Goal: Communication & Community: Answer question/provide support

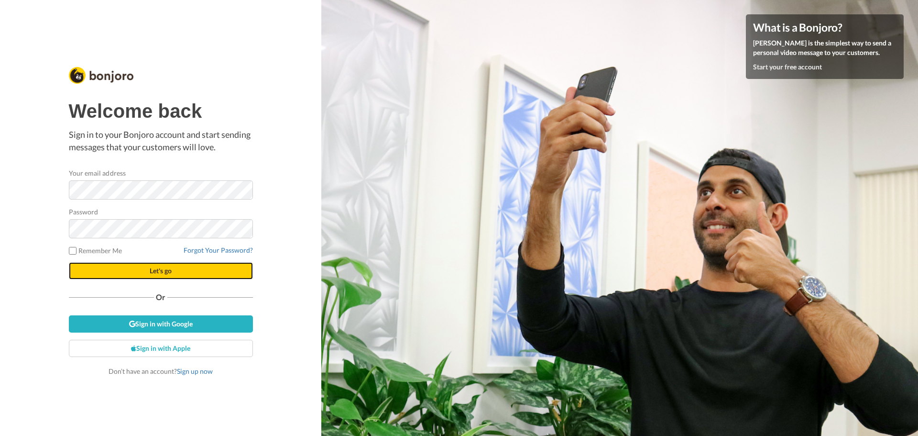
click at [145, 269] on button "Let's go" at bounding box center [161, 270] width 184 height 17
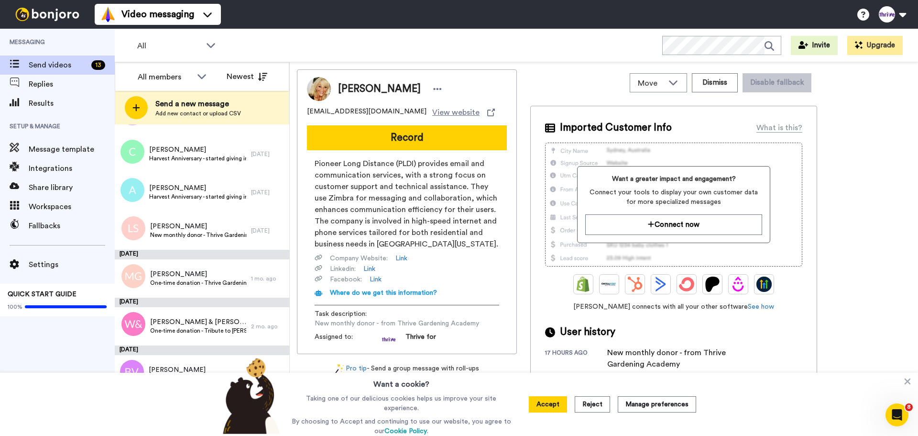
scroll to position [143, 0]
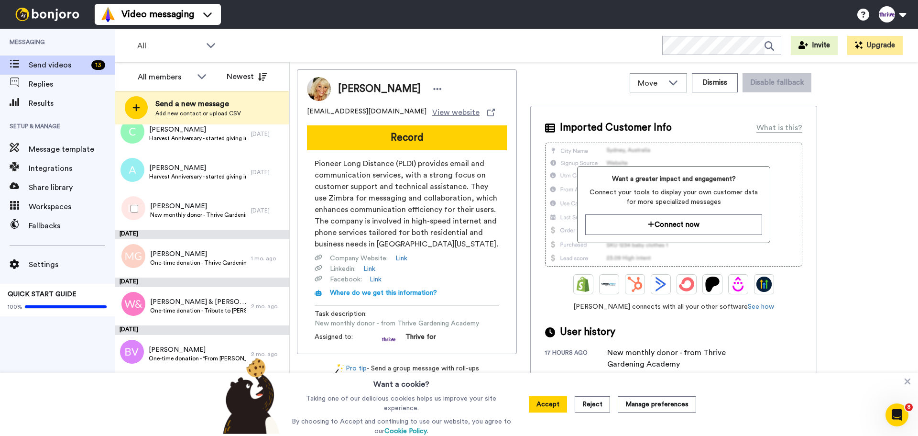
click at [190, 209] on span "Larry Snider" at bounding box center [198, 206] width 96 height 10
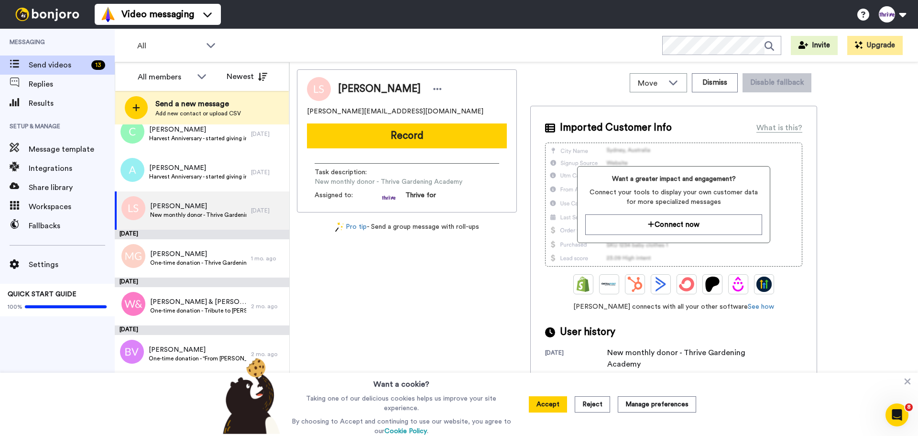
click at [561, 406] on button "Accept" at bounding box center [548, 404] width 38 height 16
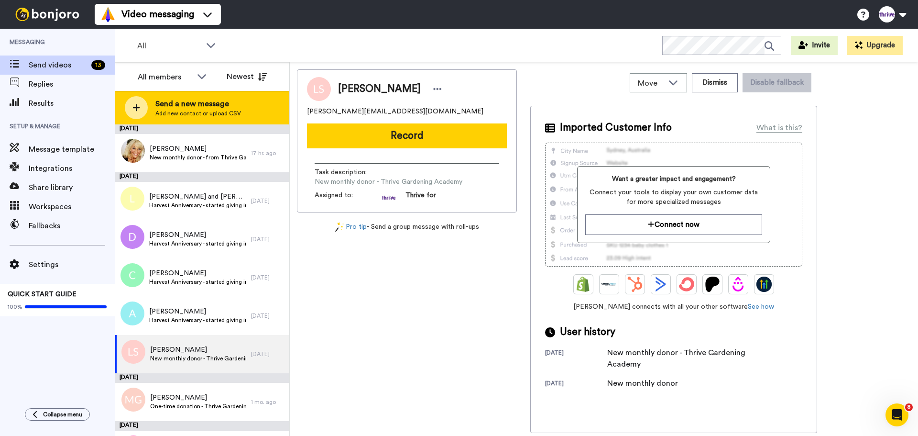
click at [243, 113] on div "Send a new message Add new contact or upload CSV" at bounding box center [202, 107] width 174 height 33
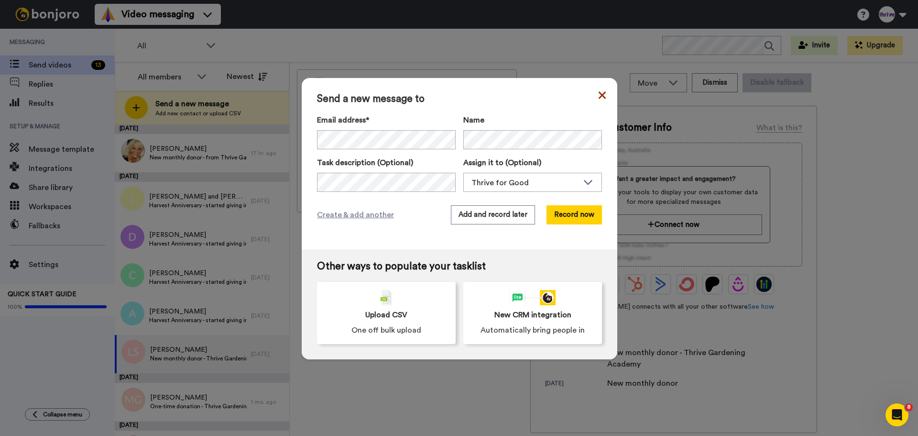
click at [599, 97] on icon at bounding box center [602, 94] width 7 height 11
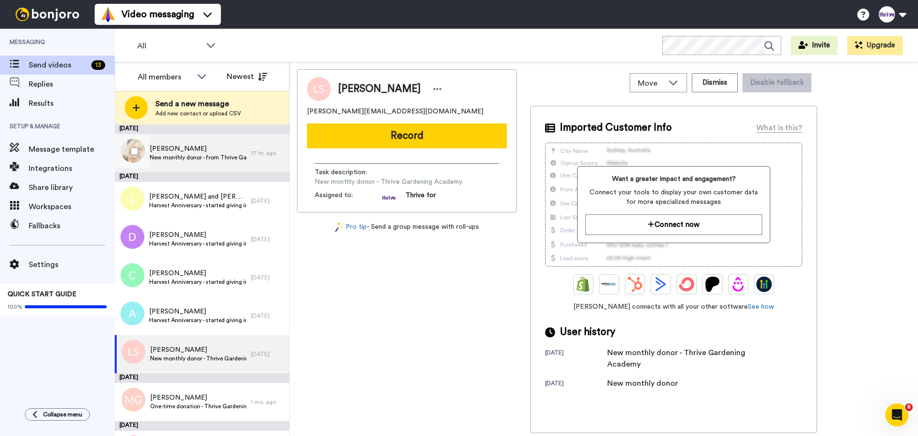
click at [227, 162] on div "Debra Lowell New monthly donor - from Thrive Gardening Academy" at bounding box center [198, 153] width 97 height 18
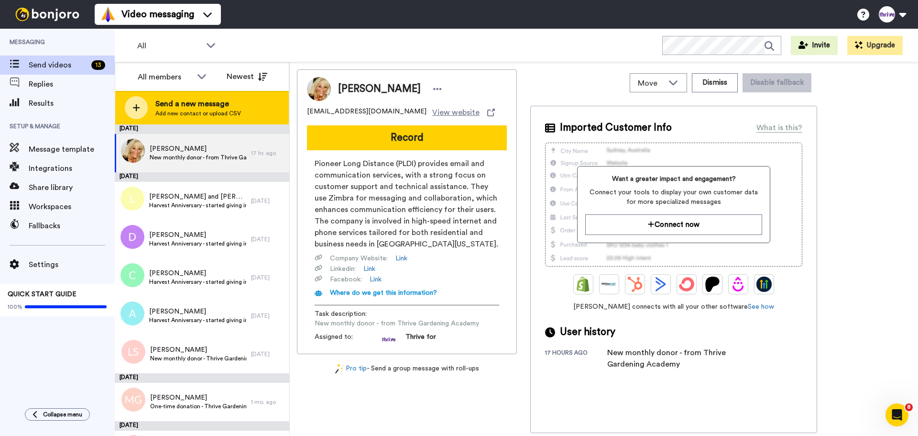
click at [132, 105] on icon at bounding box center [136, 107] width 8 height 9
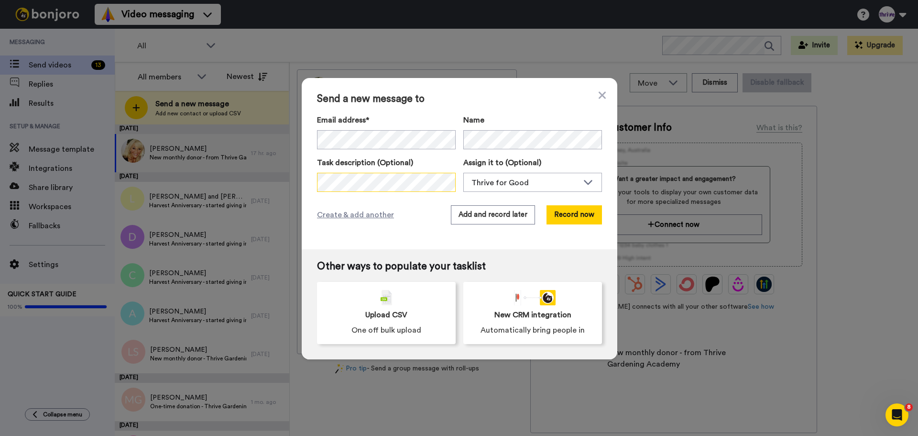
scroll to position [0, 84]
click at [568, 193] on div "Send a new message to Email address* Monica Gilles <moccajean@gmail.com> Name T…" at bounding box center [460, 163] width 316 height 171
click at [564, 190] on div "Thrive for Good" at bounding box center [533, 182] width 138 height 19
click at [481, 206] on span "Thrive for Good" at bounding box center [494, 203] width 62 height 10
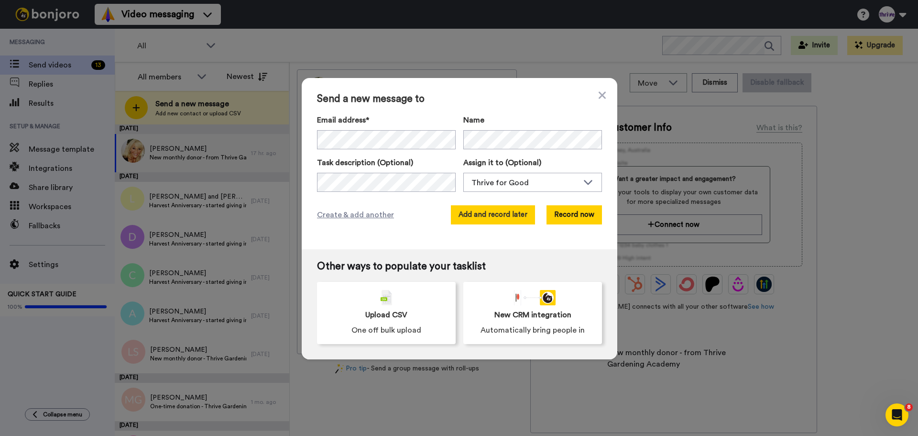
click at [525, 215] on button "Add and record later" at bounding box center [493, 214] width 84 height 19
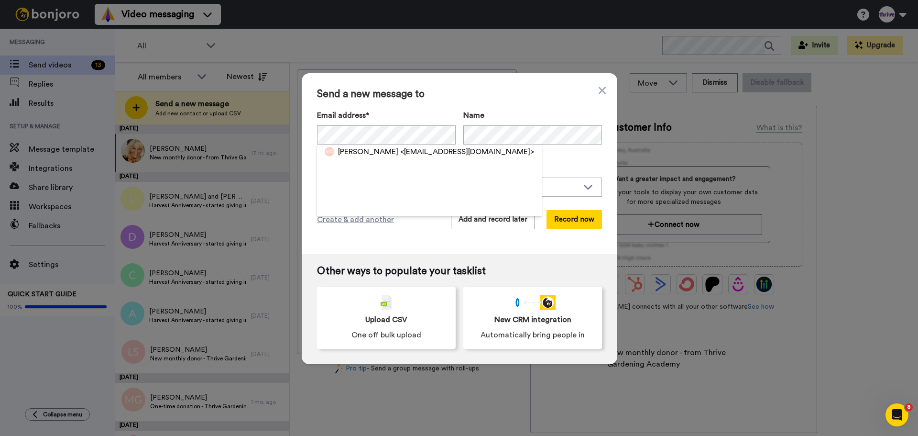
click at [422, 111] on label "Email address*" at bounding box center [386, 115] width 139 height 11
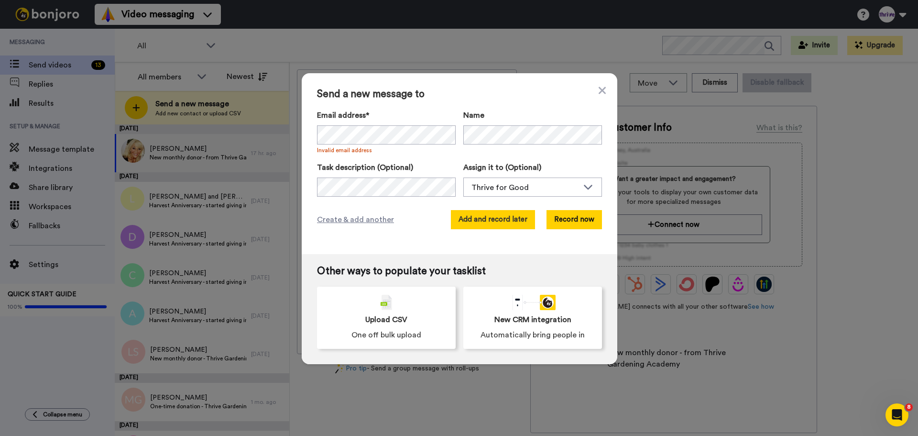
click at [492, 225] on button "Add and record later" at bounding box center [493, 219] width 84 height 19
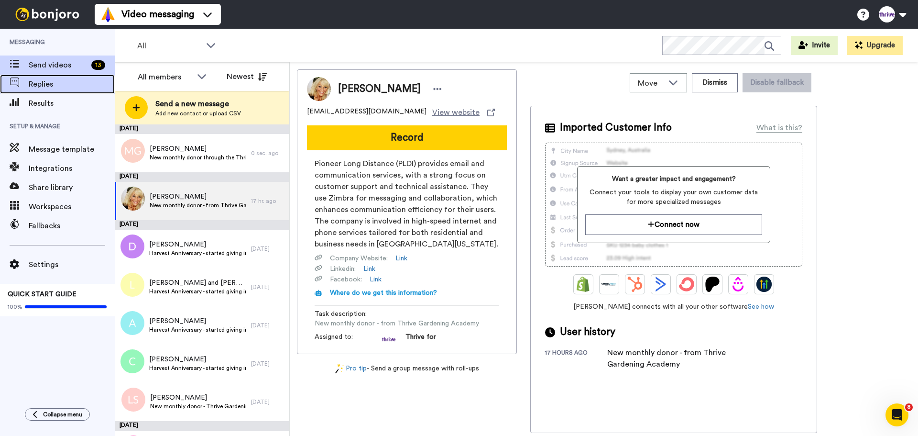
click at [38, 84] on span "Replies" at bounding box center [72, 83] width 86 height 11
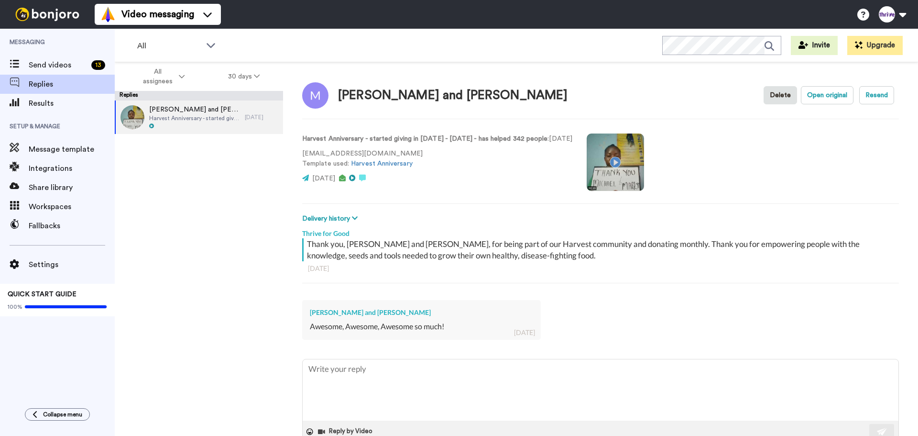
scroll to position [25, 0]
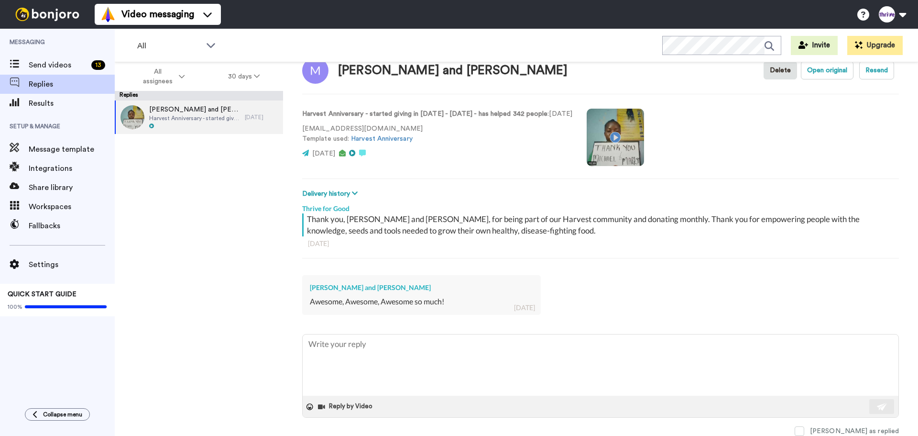
click at [642, 137] on video at bounding box center [615, 137] width 57 height 57
click at [644, 154] on video at bounding box center [615, 137] width 57 height 57
click at [52, 97] on div "Results" at bounding box center [57, 103] width 115 height 19
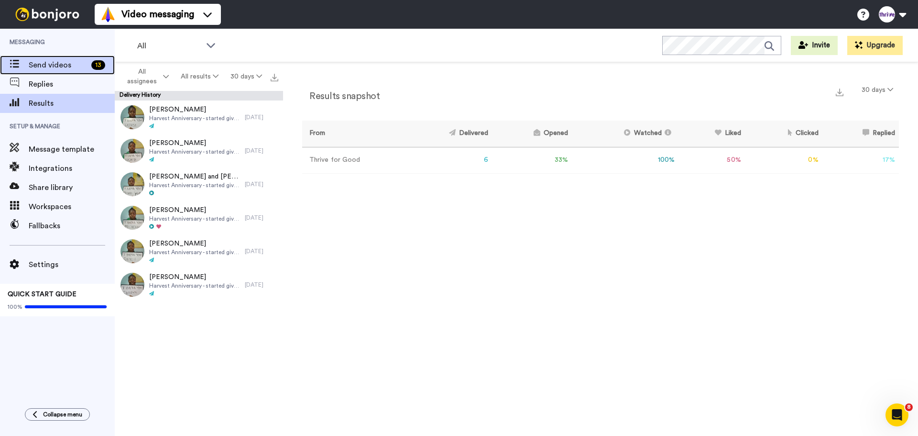
click at [35, 62] on span "Send videos" at bounding box center [58, 64] width 59 height 11
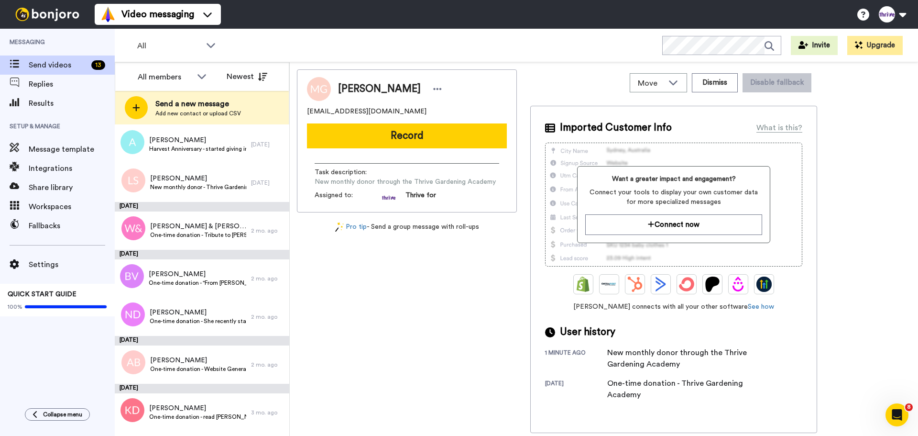
scroll to position [253, 0]
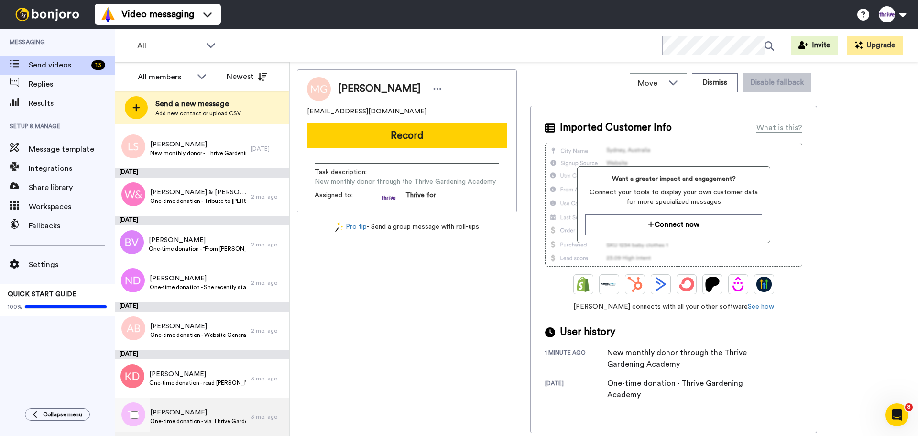
click at [196, 408] on span "[PERSON_NAME]" at bounding box center [198, 412] width 96 height 10
click at [345, 43] on div "All WORKSPACES View all All Default Task List + Add a new workspace Invite Upgr…" at bounding box center [516, 45] width 803 height 33
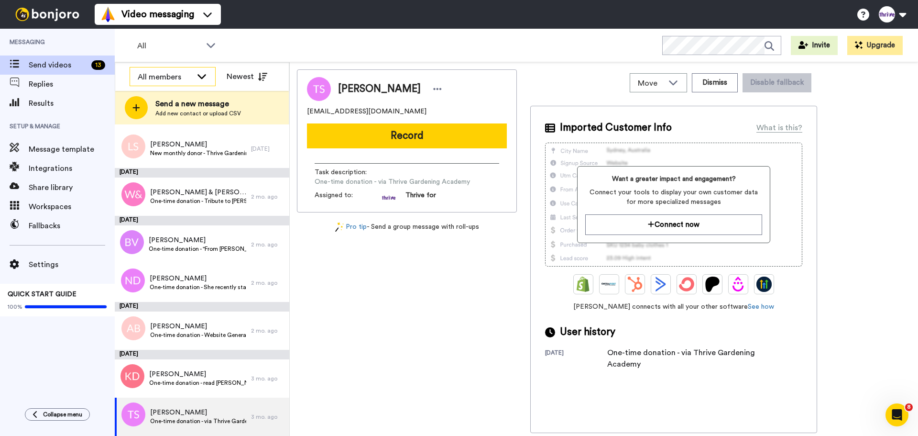
click at [201, 72] on icon at bounding box center [201, 76] width 11 height 10
click at [219, 45] on div "All" at bounding box center [177, 45] width 95 height 19
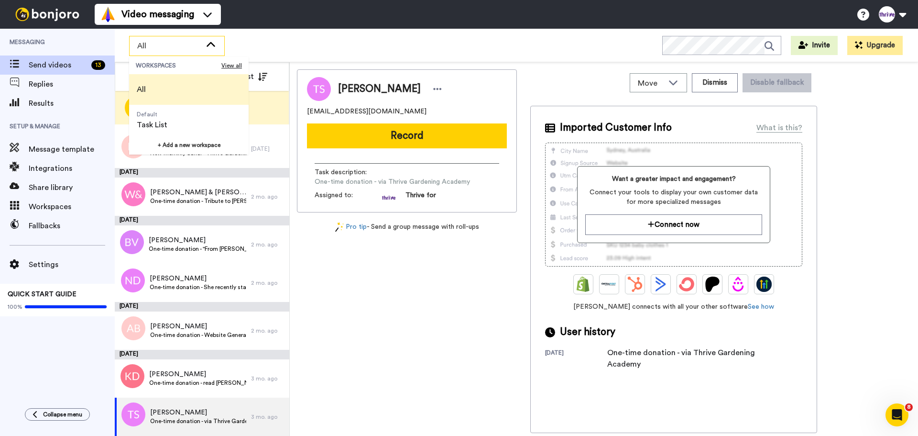
click at [369, 307] on div "[PERSON_NAME] [EMAIL_ADDRESS][DOMAIN_NAME] Record Task description : One-time d…" at bounding box center [407, 250] width 220 height 363
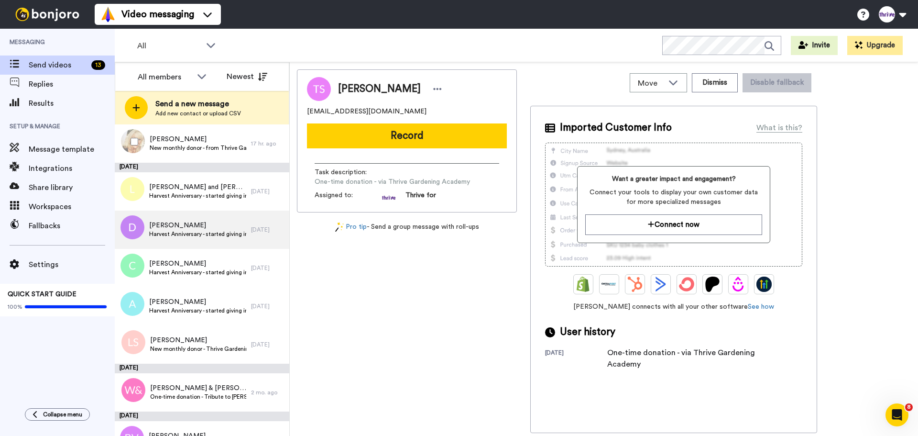
scroll to position [253, 0]
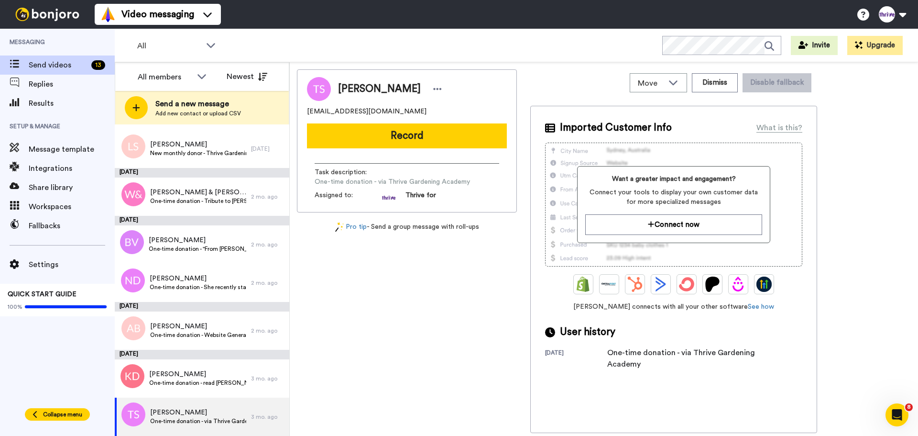
click at [50, 418] on span "Collapse menu" at bounding box center [62, 414] width 39 height 8
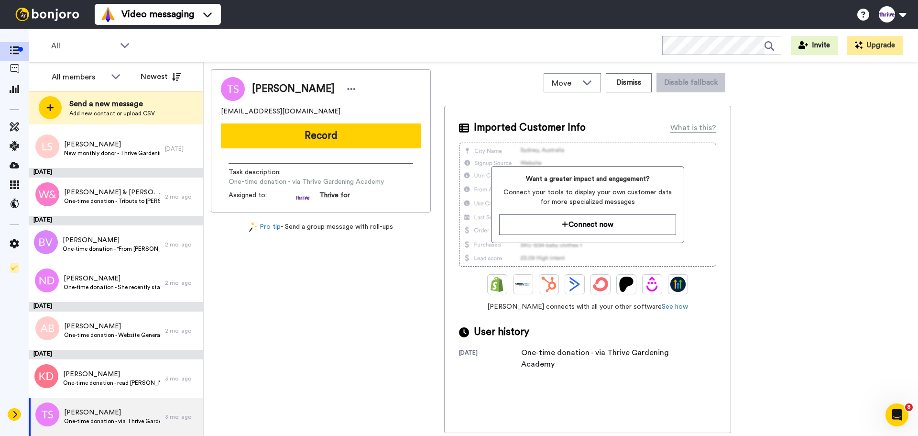
click at [14, 414] on icon at bounding box center [15, 414] width 6 height 8
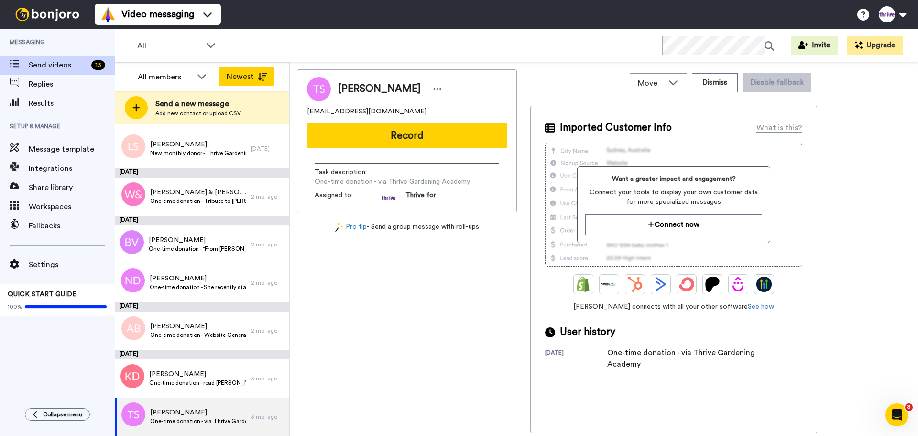
click at [248, 76] on button "Newest" at bounding box center [247, 76] width 55 height 19
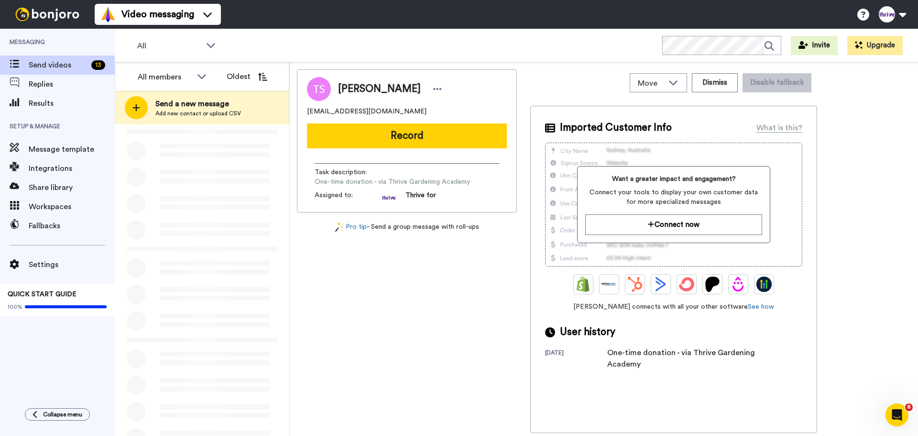
scroll to position [0, 0]
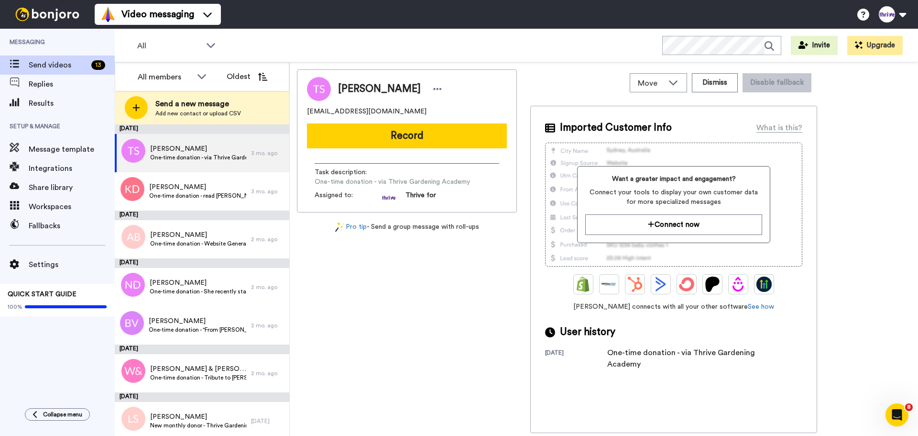
click at [248, 76] on button "Oldest" at bounding box center [247, 76] width 55 height 19
